Goal: Task Accomplishment & Management: Use online tool/utility

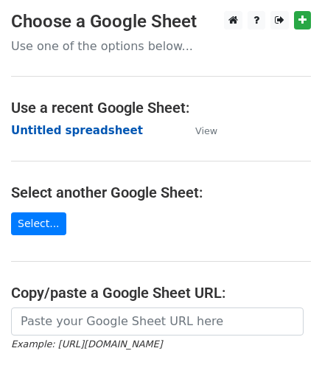
click at [32, 130] on strong "Untitled spreadsheet" at bounding box center [77, 130] width 132 height 13
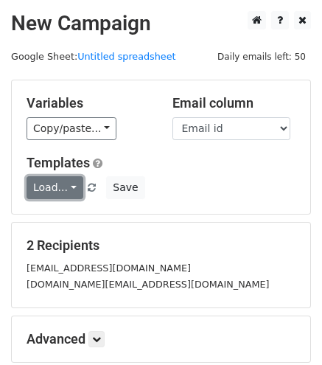
click at [69, 185] on link "Load..." at bounding box center [55, 187] width 57 height 23
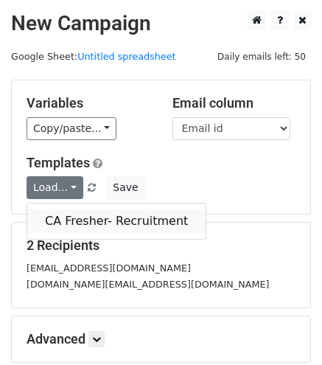
click at [68, 219] on link "CA Fresher- Recruitment" at bounding box center [116, 221] width 178 height 24
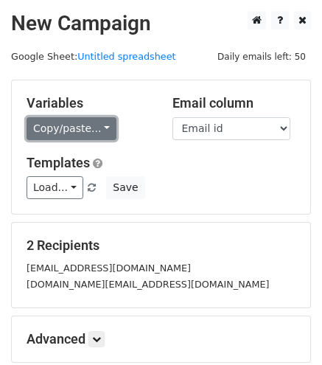
click at [88, 138] on link "Copy/paste..." at bounding box center [72, 128] width 90 height 23
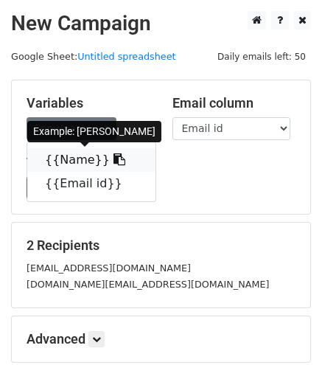
click at [78, 160] on link "{{Name}}" at bounding box center [91, 160] width 128 height 24
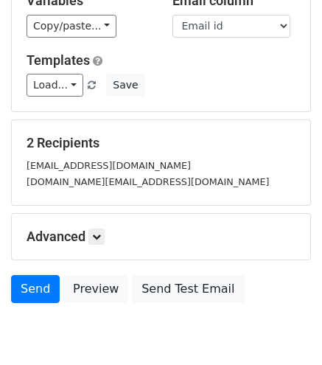
scroll to position [106, 0]
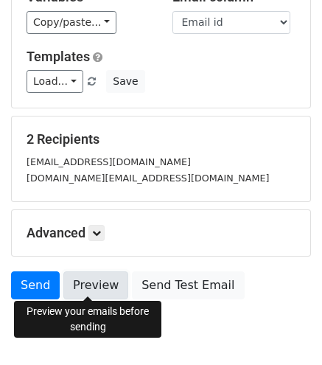
click at [81, 281] on link "Preview" at bounding box center [95, 285] width 65 height 28
click at [94, 275] on link "Preview" at bounding box center [95, 285] width 65 height 28
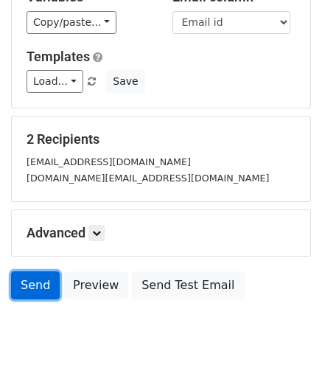
click at [25, 276] on link "Send" at bounding box center [35, 285] width 49 height 28
